Goal: Task Accomplishment & Management: Use online tool/utility

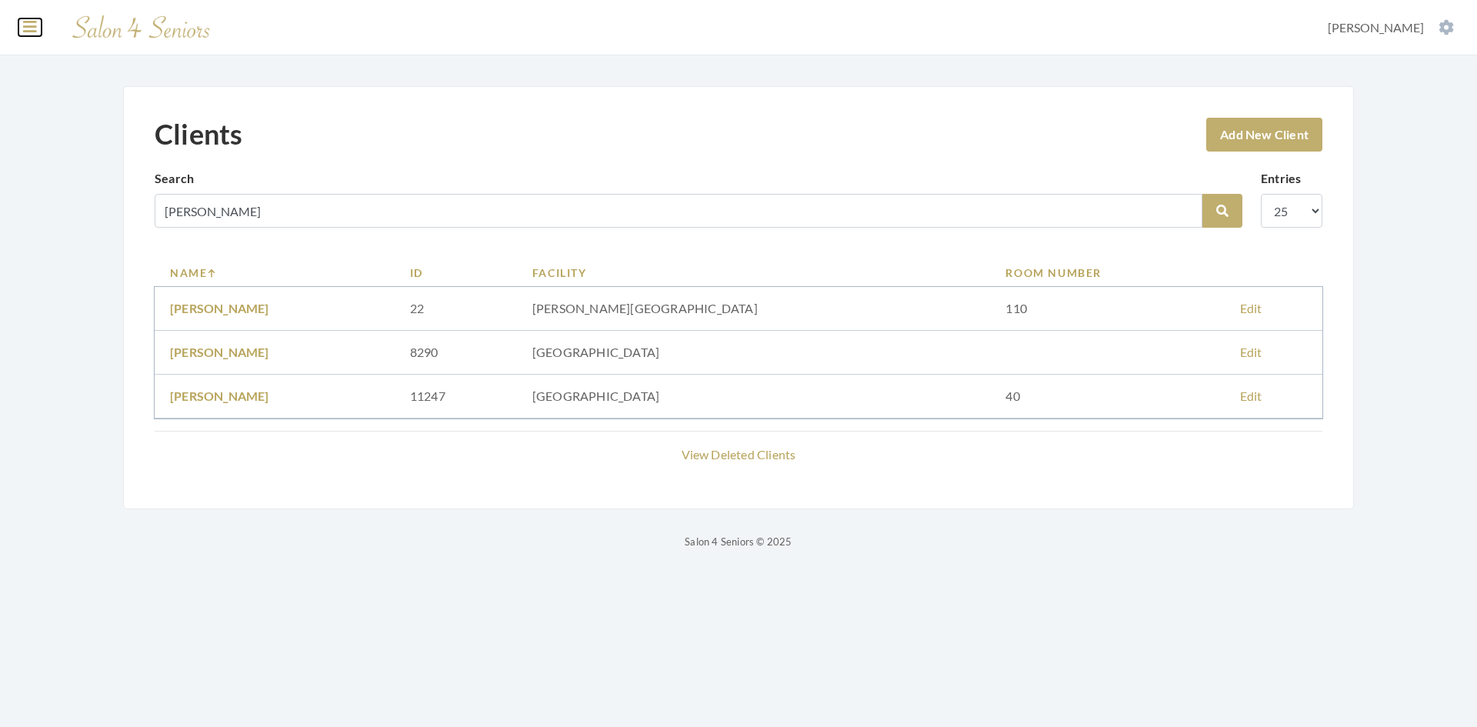
click at [33, 28] on icon at bounding box center [30, 26] width 14 height 15
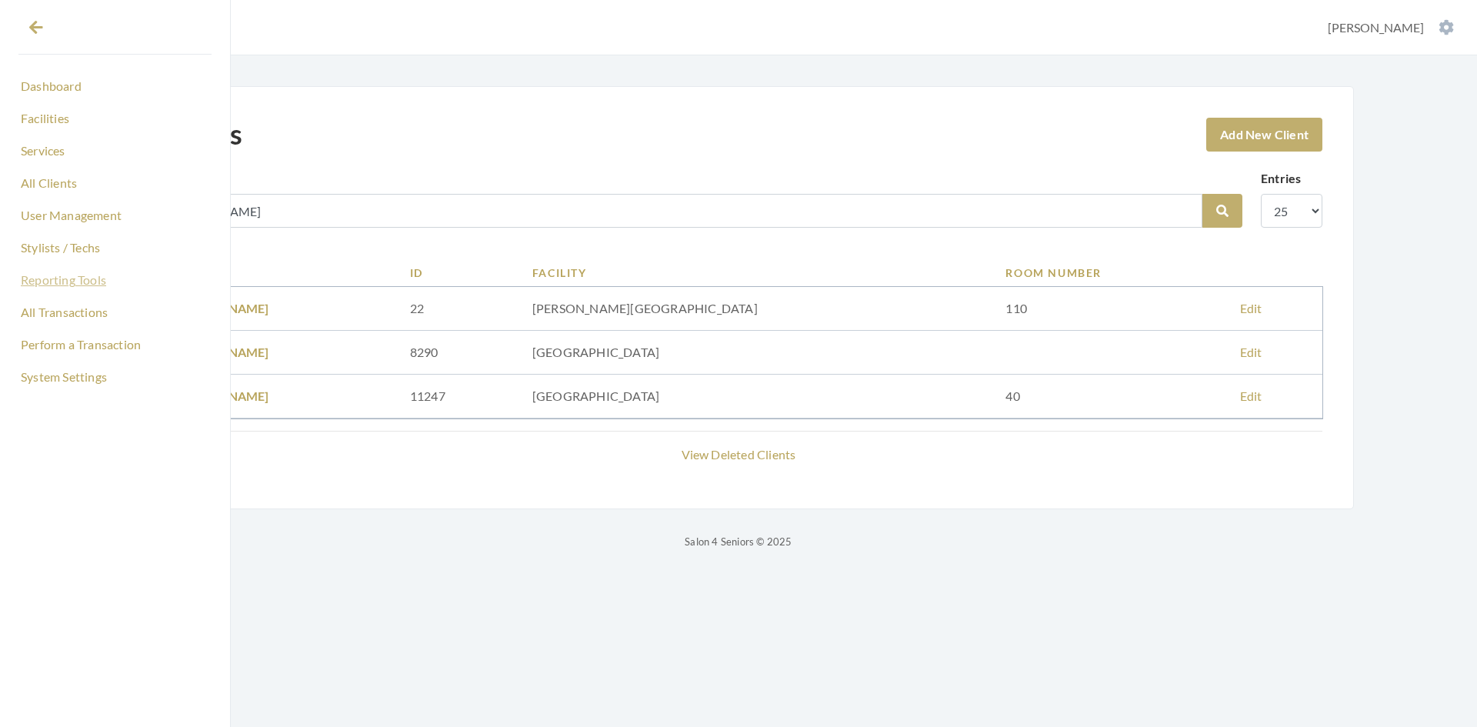
click at [104, 285] on link "Reporting Tools" at bounding box center [114, 280] width 193 height 26
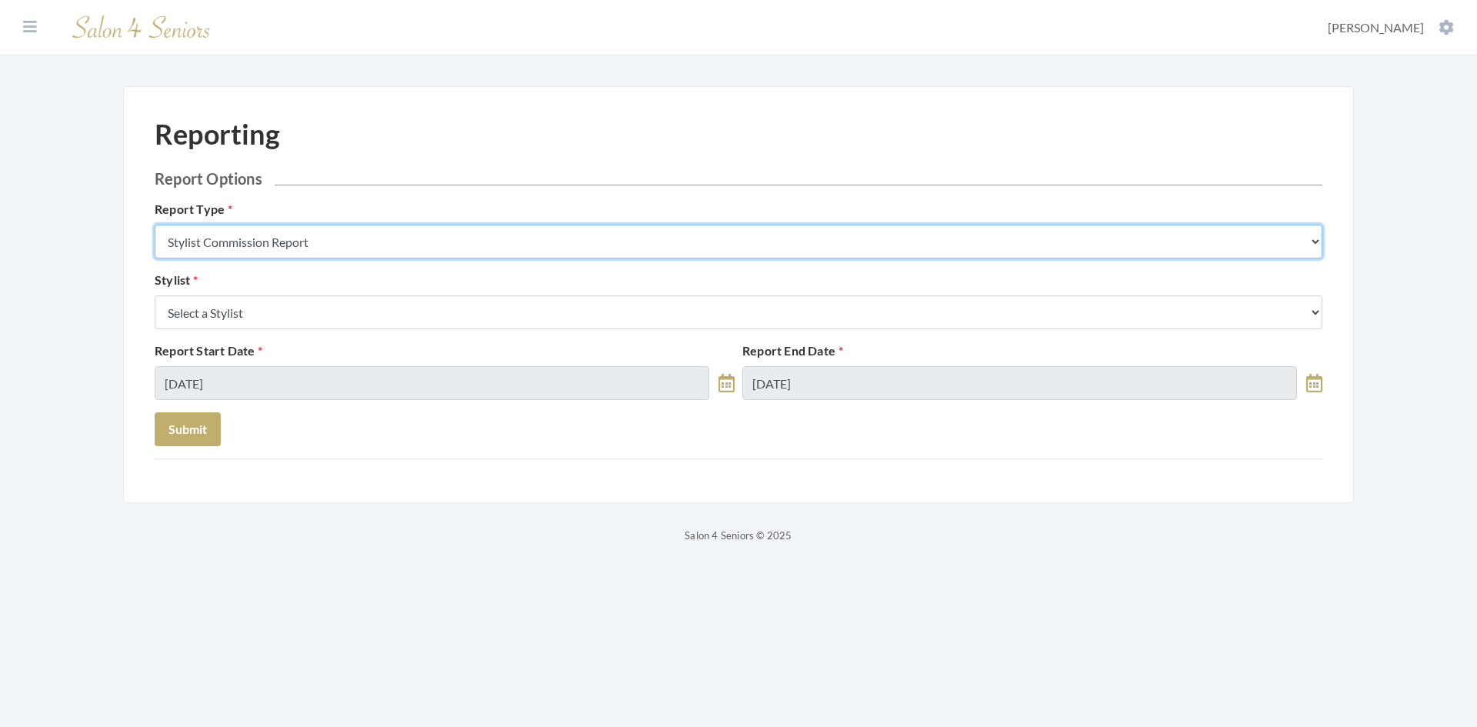
click at [354, 245] on select "Stylist Commission Report Tech Payroll Report Facility Billing Report Individua…" at bounding box center [739, 242] width 1168 height 34
click at [155, 225] on select "Stylist Commission Report Tech Payroll Report Facility Billing Report Individua…" at bounding box center [739, 242] width 1168 height 34
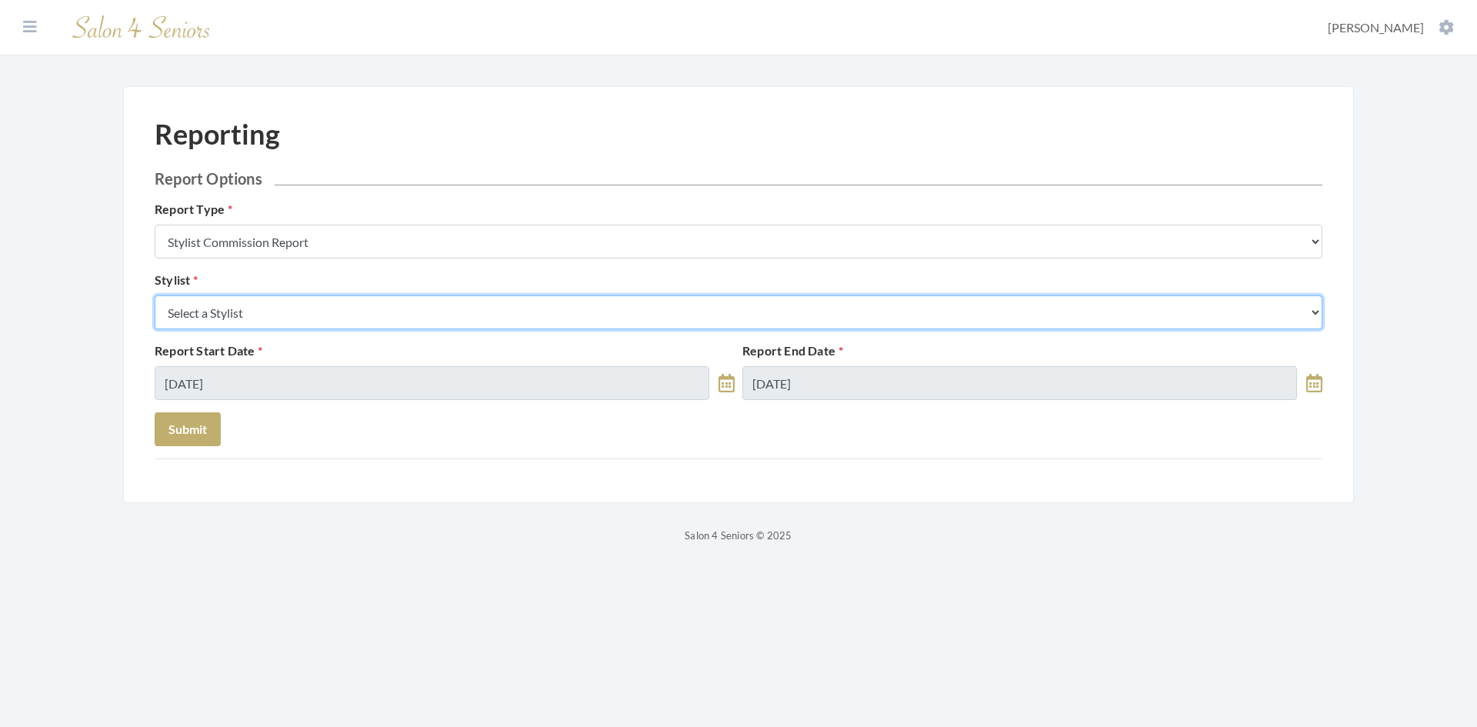
click at [321, 325] on select "Select a Stylist Alaina Krumm Alisha Teasley Anna White Ashley Venable Cassie B…" at bounding box center [739, 312] width 1168 height 34
select select "146"
click at [155, 295] on select "Select a Stylist Alaina Krumm Alisha Teasley Anna White Ashley Venable Cassie B…" at bounding box center [739, 312] width 1168 height 34
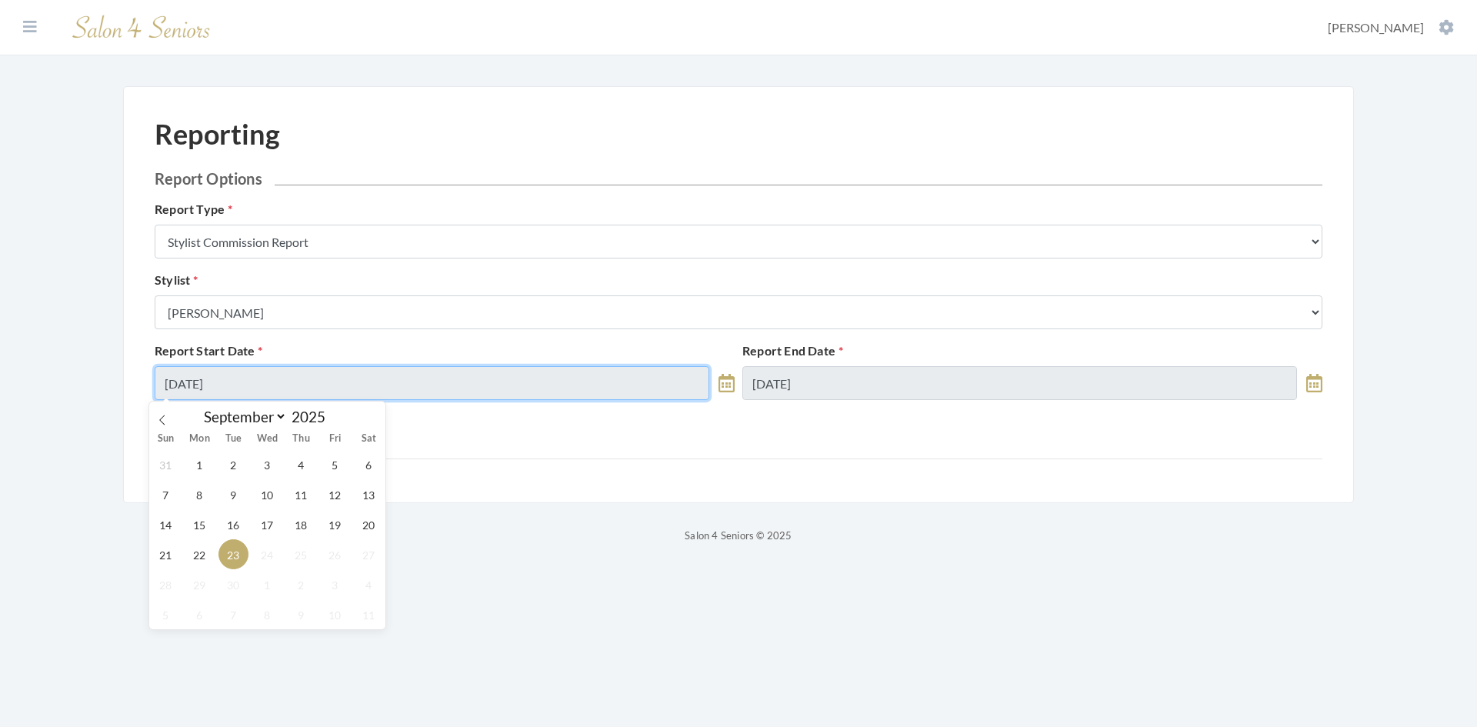
click at [305, 387] on input "09/23/2025" at bounding box center [432, 383] width 555 height 34
click at [199, 525] on span "15" at bounding box center [200, 524] width 30 height 30
type input "[DATE]"
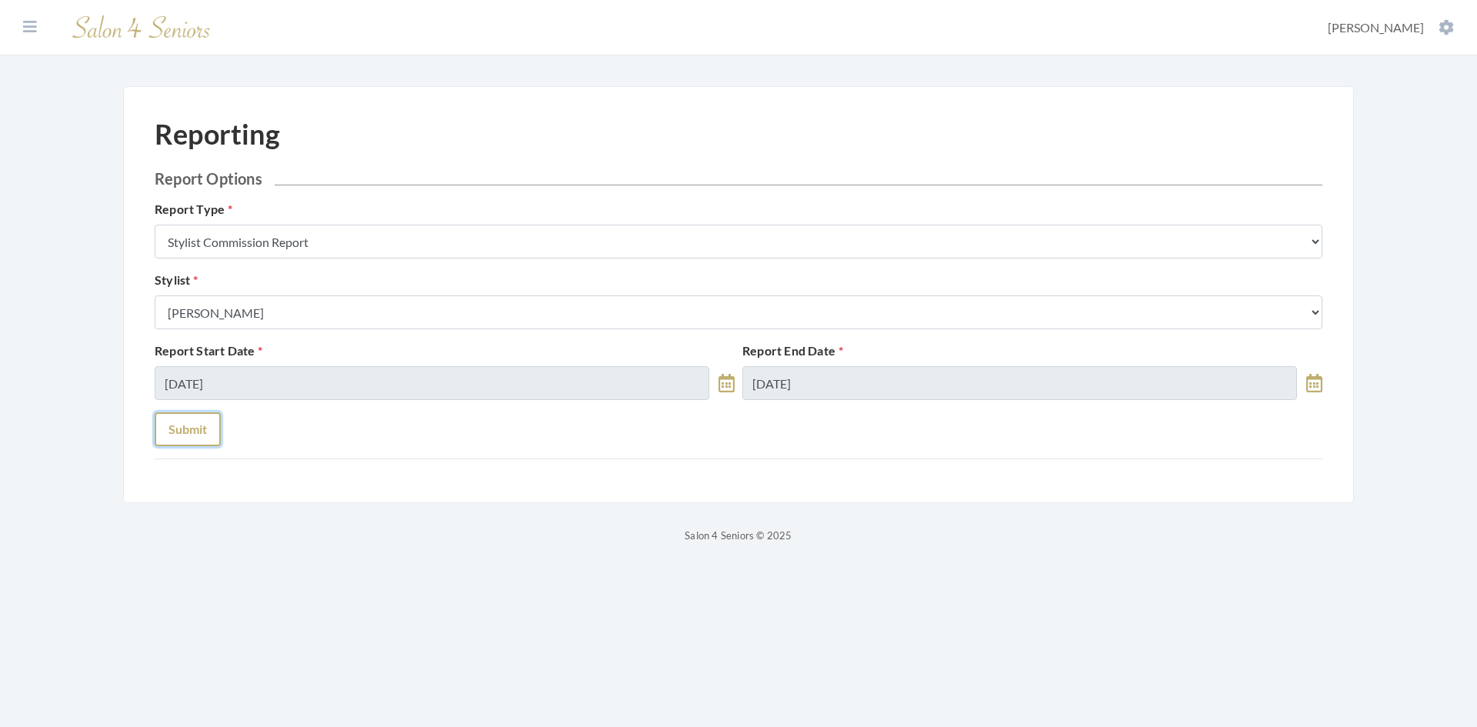
click at [201, 426] on button "Submit" at bounding box center [188, 429] width 66 height 34
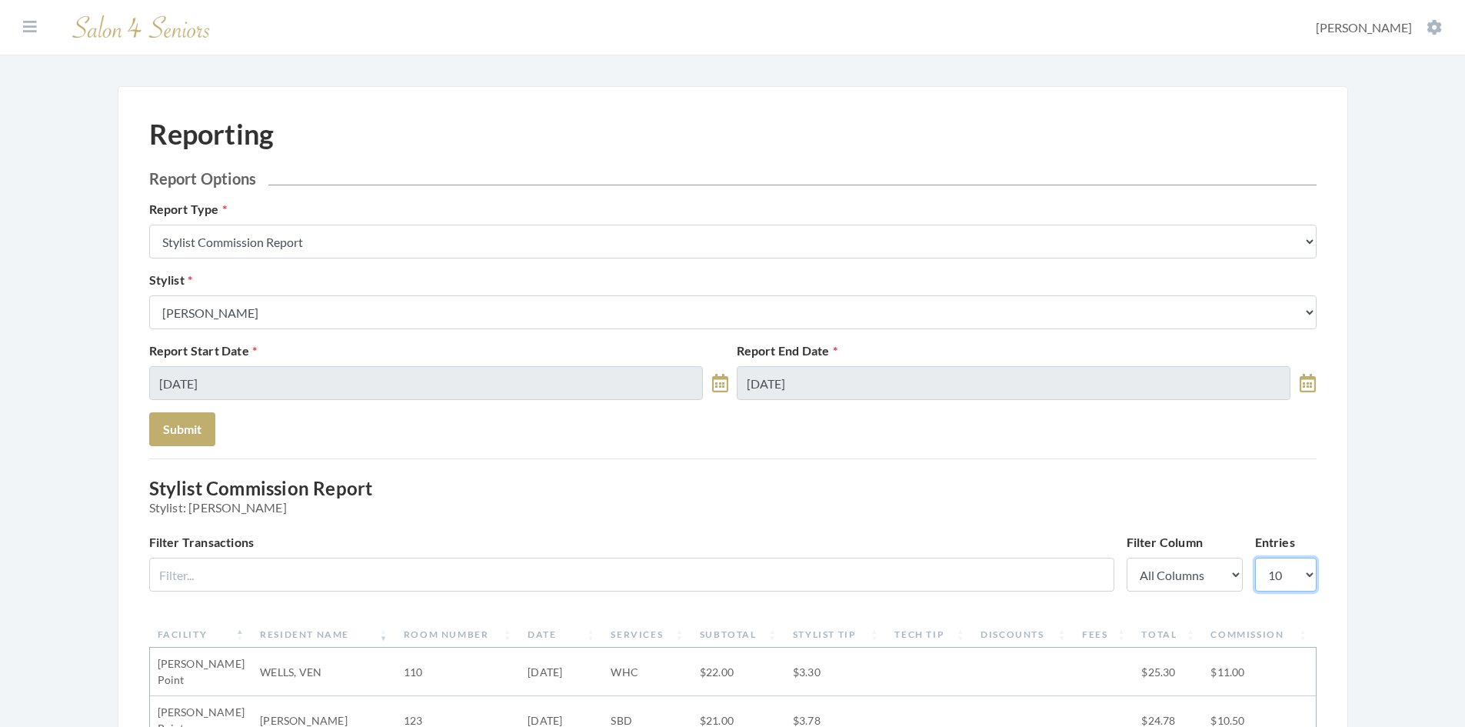
click at [1311, 575] on select "10 25 50 100" at bounding box center [1286, 575] width 62 height 34
select select "50"
click at [1255, 558] on select "10 25 50 100" at bounding box center [1286, 575] width 62 height 34
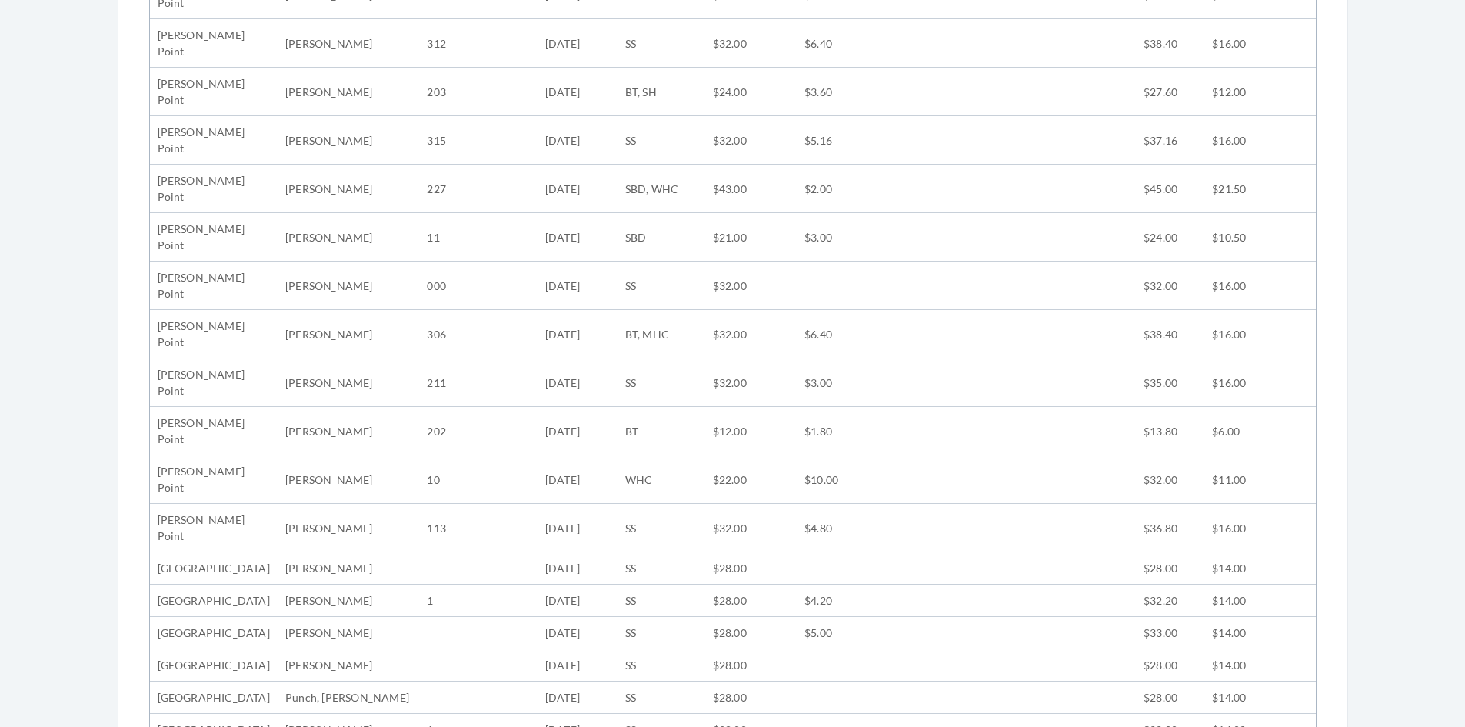
scroll to position [923, 0]
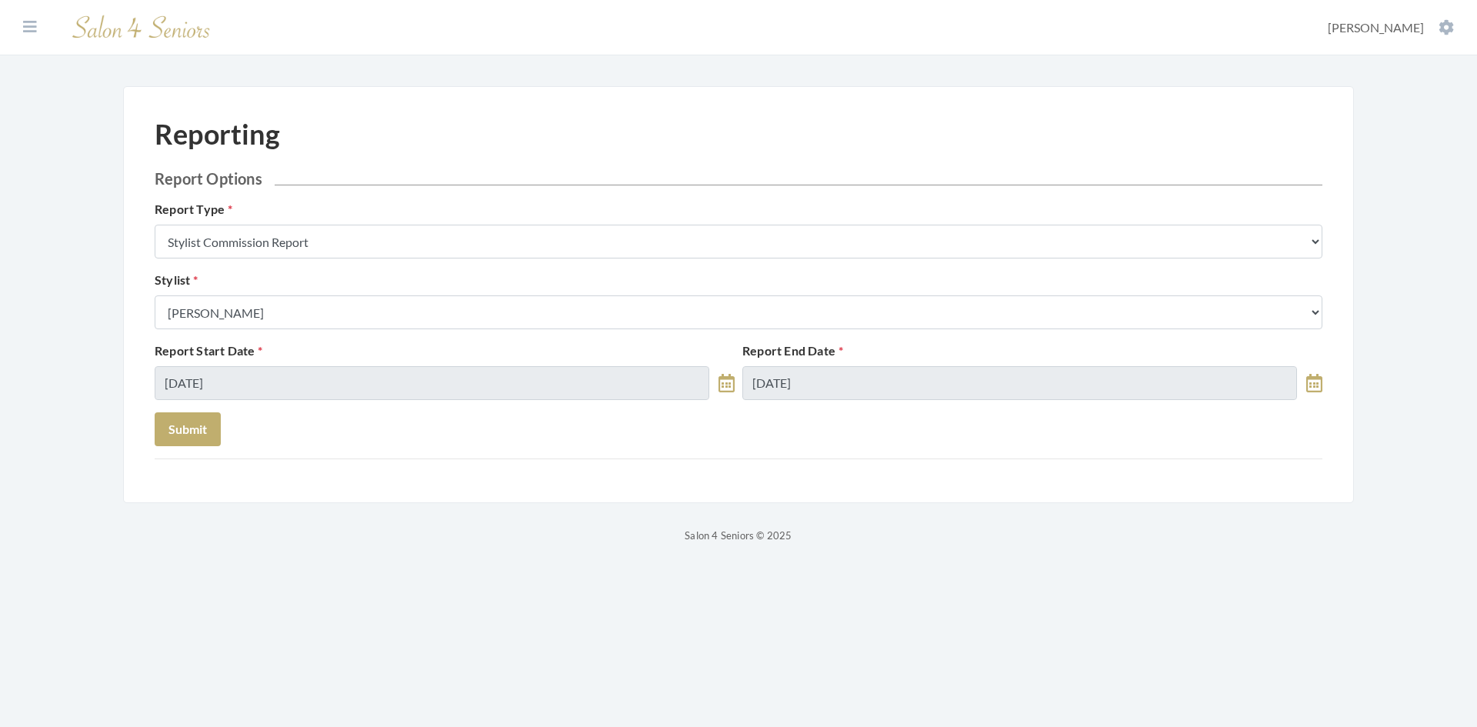
select select "146"
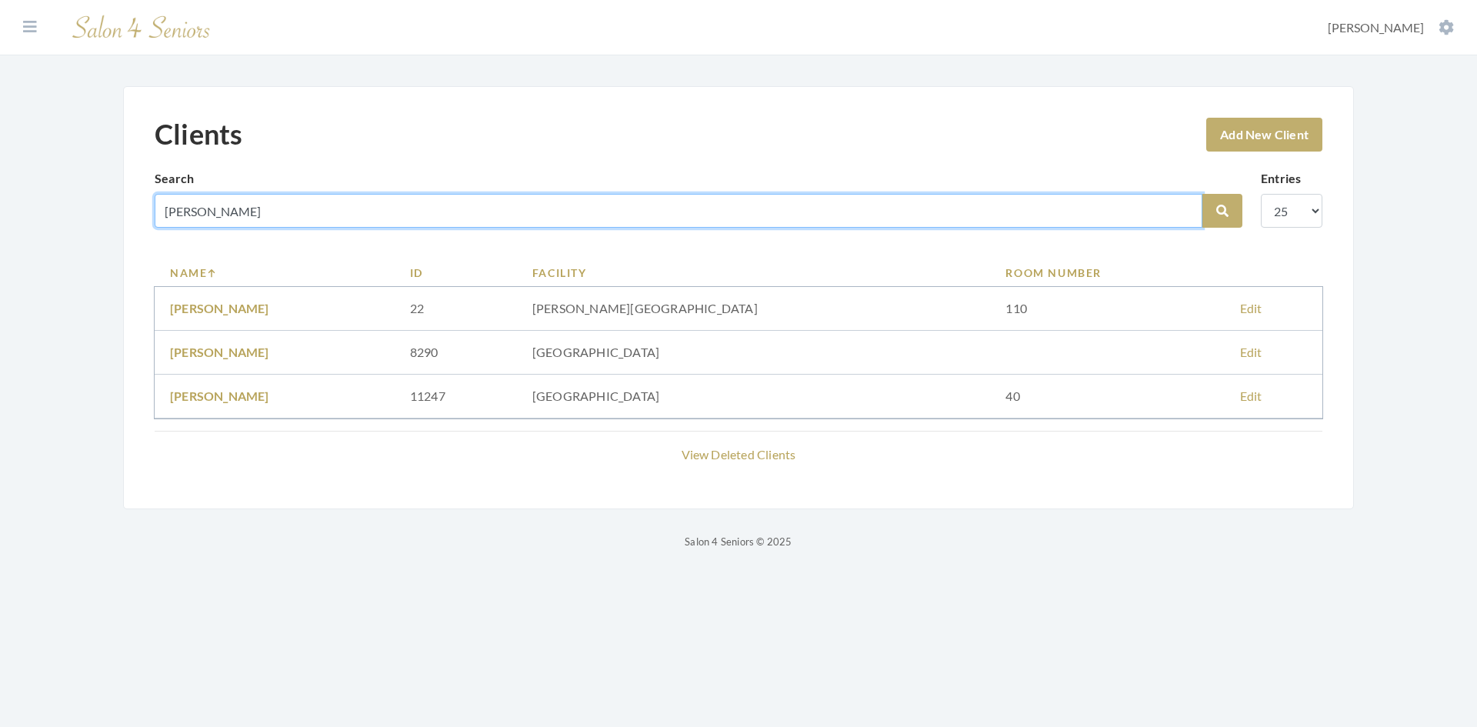
click at [228, 208] on input "burks" at bounding box center [679, 211] width 1048 height 34
drag, startPoint x: 228, startPoint y: 208, endPoint x: 140, endPoint y: 208, distance: 88.5
click at [140, 208] on div "Clients Add New Client Search burks Search Entries 10 25 50 100 Name ID Facilit…" at bounding box center [738, 297] width 1231 height 423
type input "fromm"
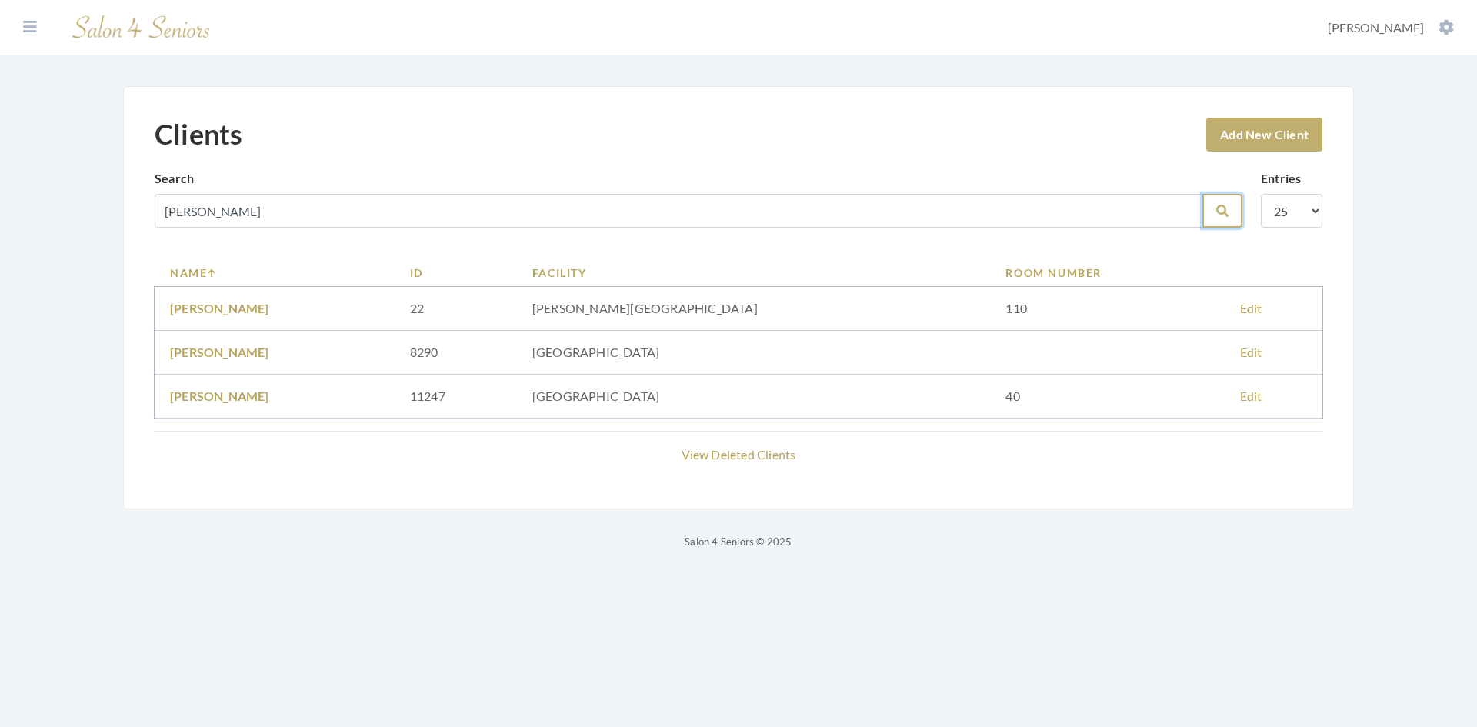
click at [1215, 208] on button "Search" at bounding box center [1222, 211] width 40 height 34
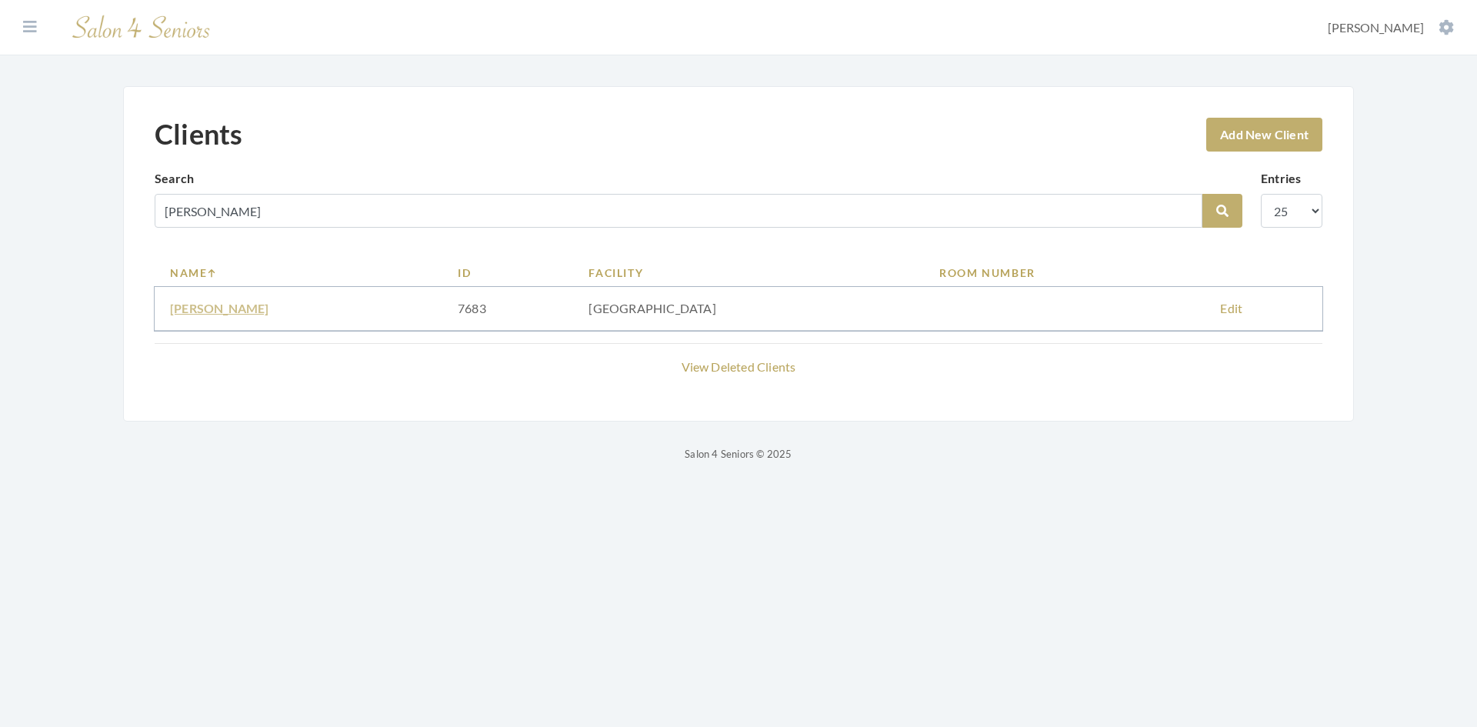
click at [232, 313] on link "[PERSON_NAME]" at bounding box center [219, 308] width 99 height 15
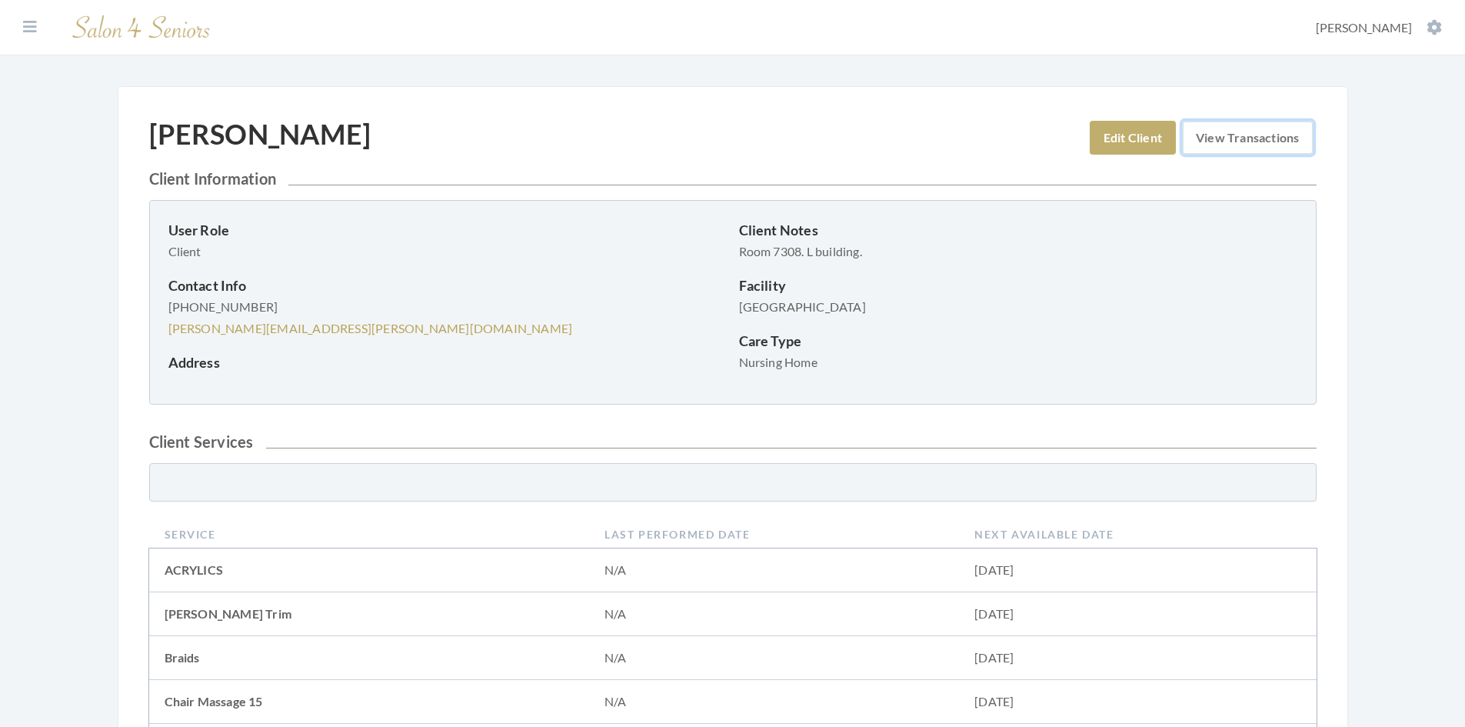
click at [1271, 148] on link "View Transactions" at bounding box center [1247, 138] width 131 height 34
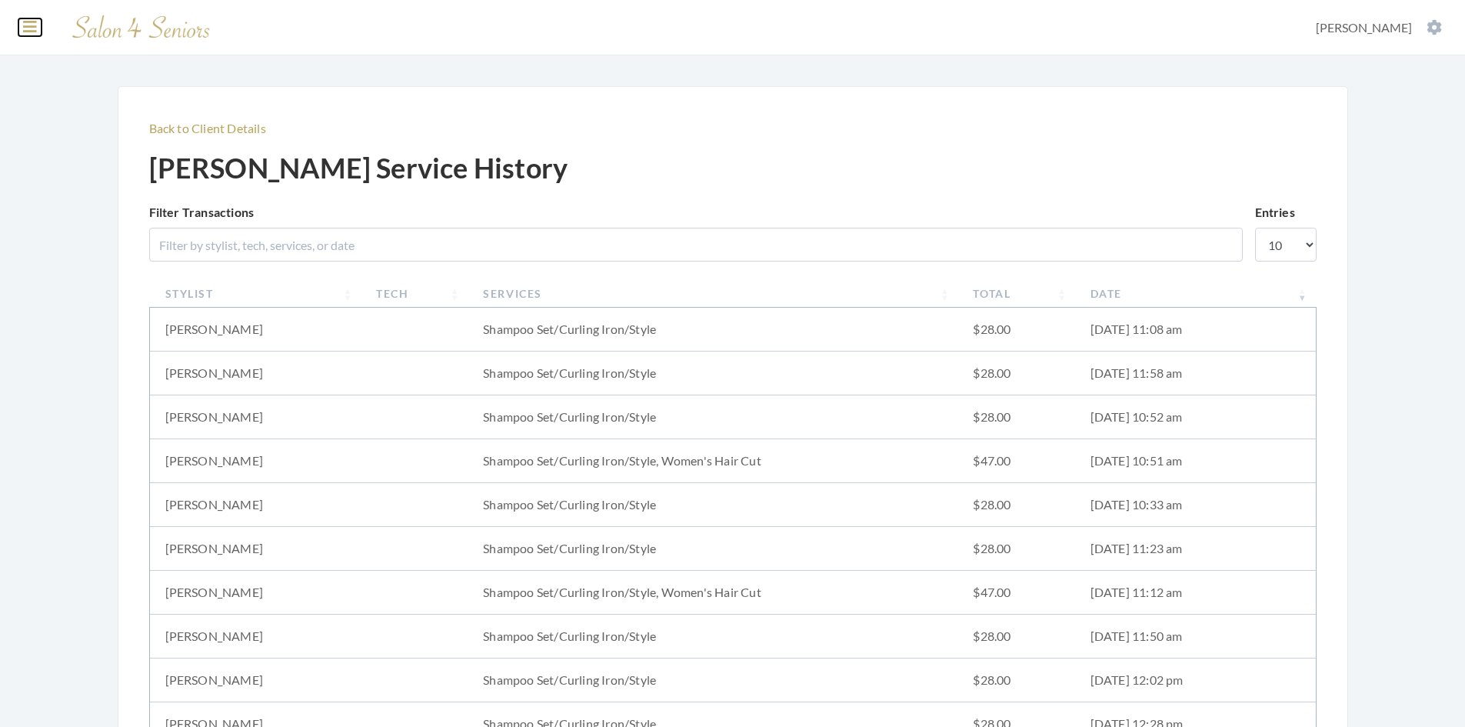
click at [25, 32] on icon at bounding box center [30, 26] width 14 height 15
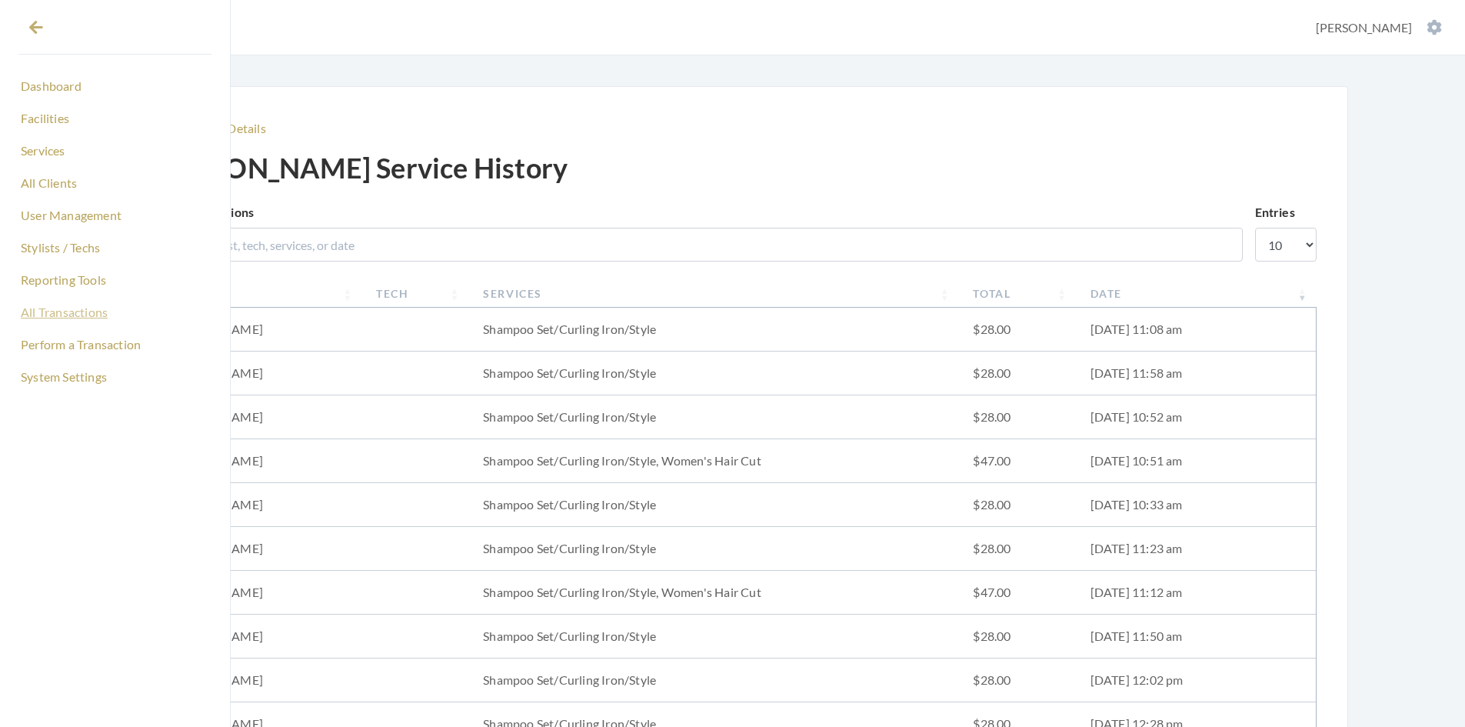
click at [52, 310] on link "All Transactions" at bounding box center [114, 312] width 193 height 26
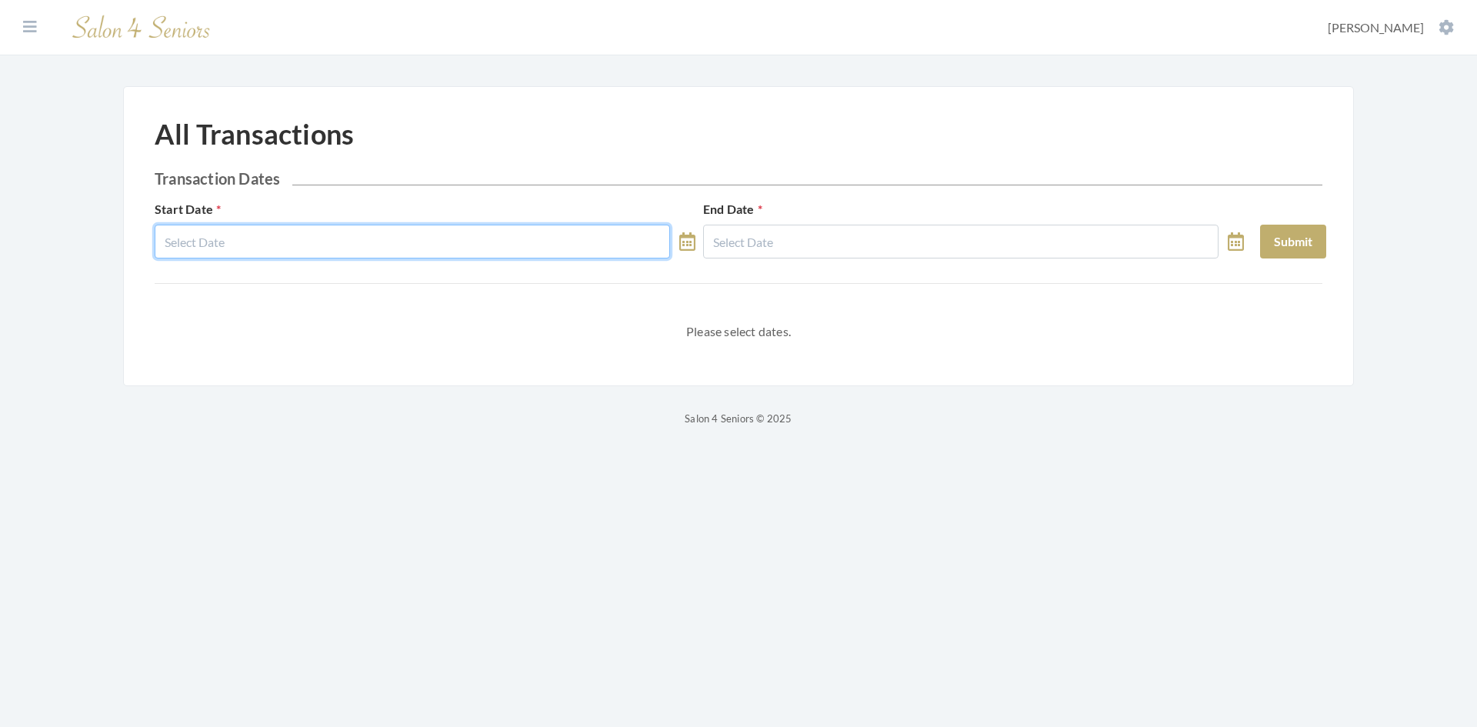
click at [262, 244] on input "text" at bounding box center [412, 242] width 515 height 34
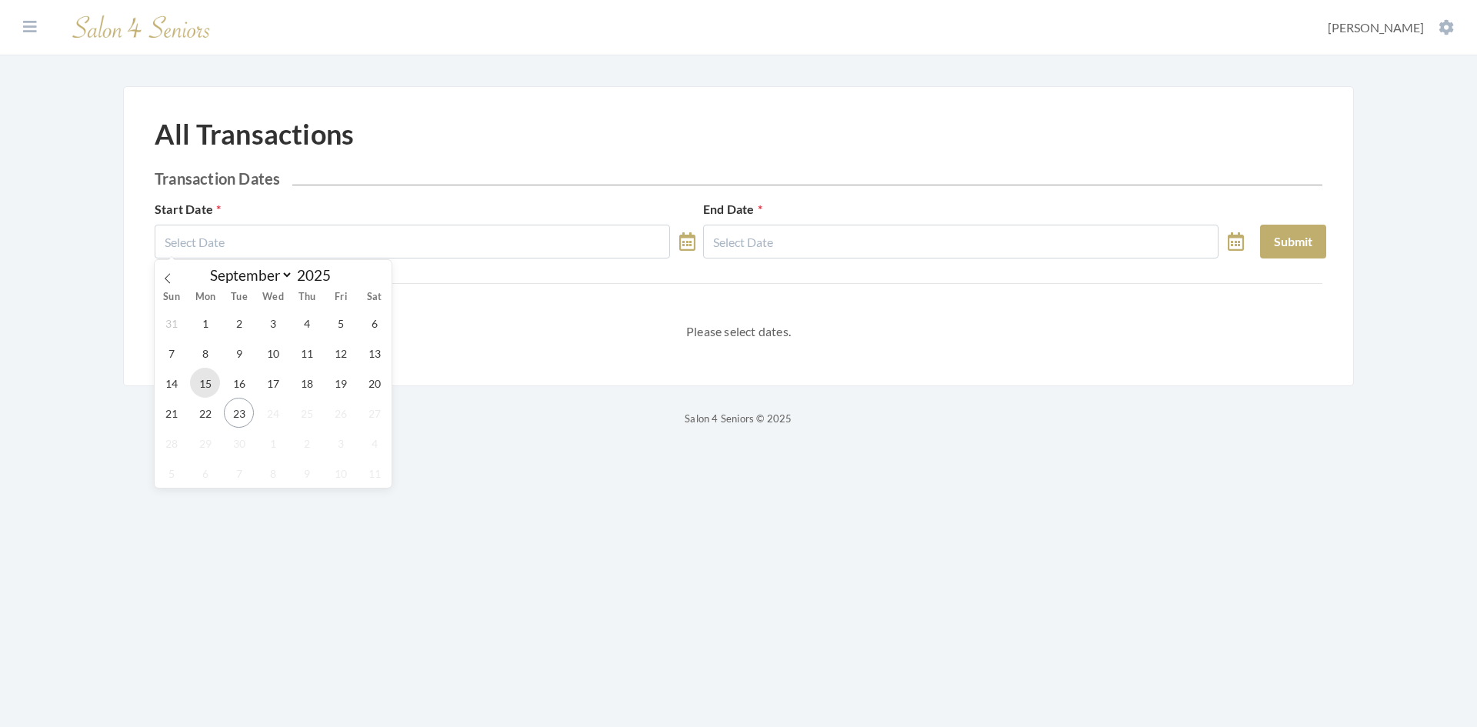
click at [208, 385] on span "15" at bounding box center [205, 383] width 30 height 30
type input "[DATE]"
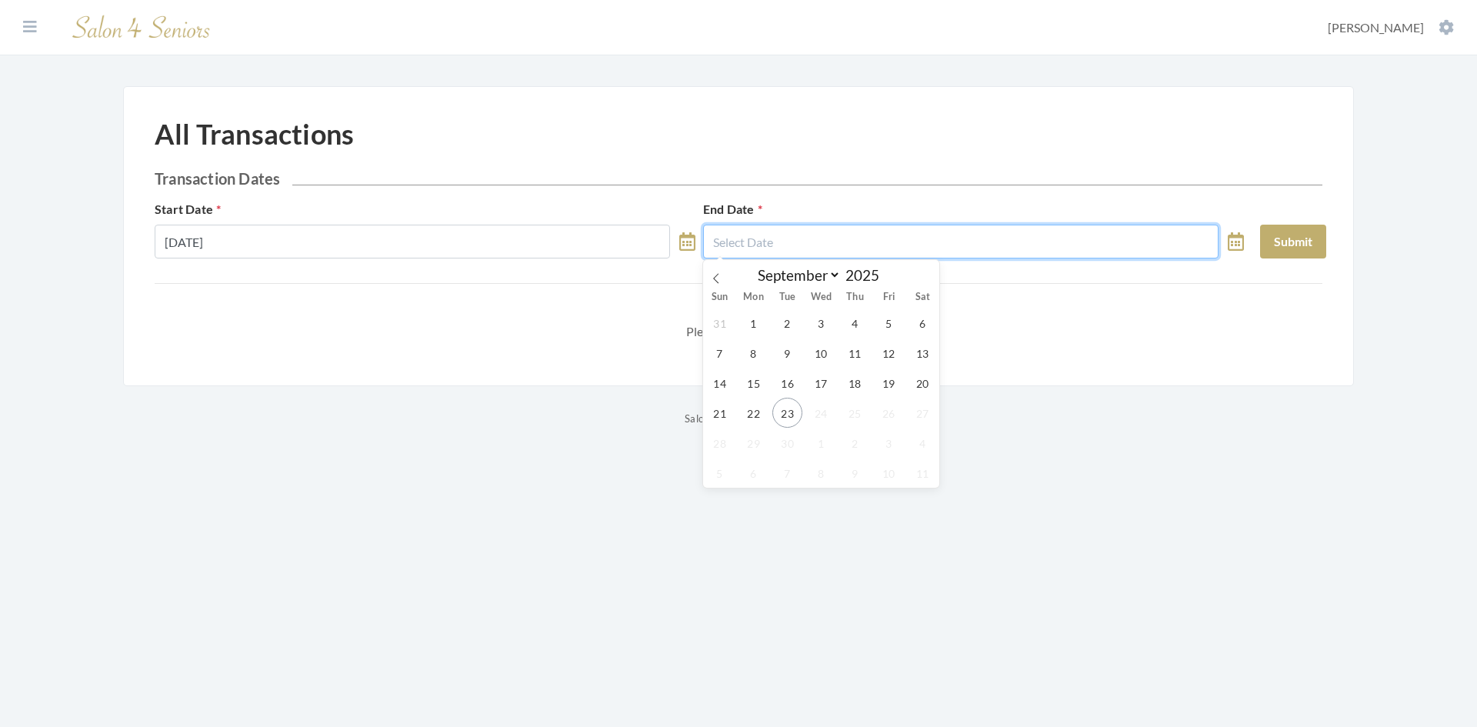
click at [763, 245] on input "text" at bounding box center [960, 242] width 515 height 34
click at [721, 415] on span "21" at bounding box center [720, 413] width 30 height 30
type input "[DATE]"
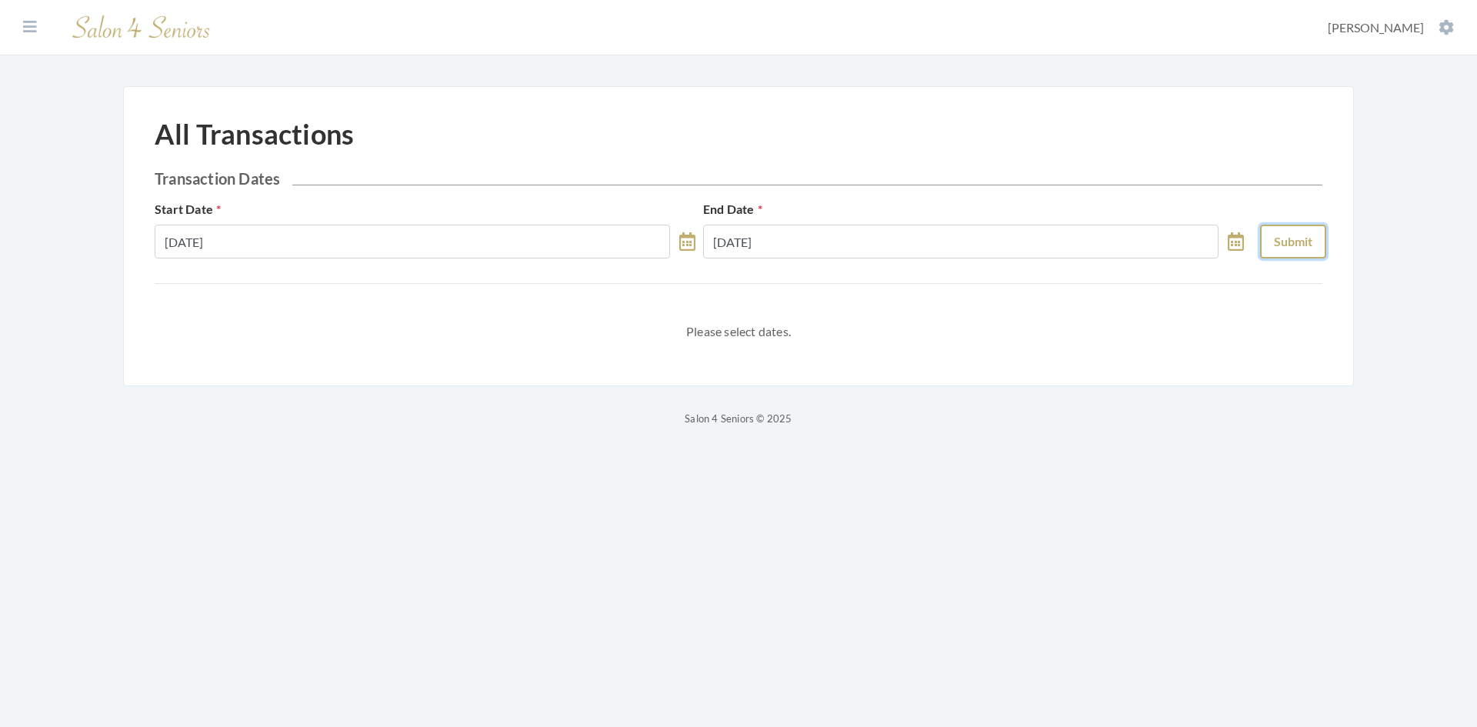
click at [1295, 235] on button "Submit" at bounding box center [1293, 242] width 66 height 34
